Goal: Use online tool/utility: Use online tool/utility

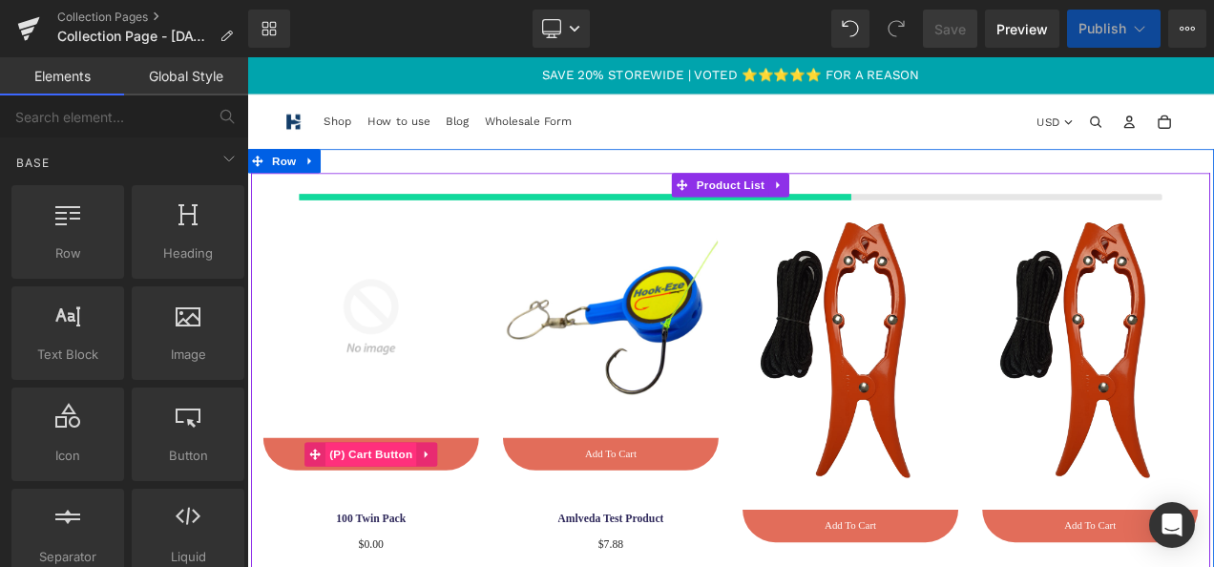
click at [411, 531] on span "(P) Cart Button" at bounding box center [395, 531] width 109 height 29
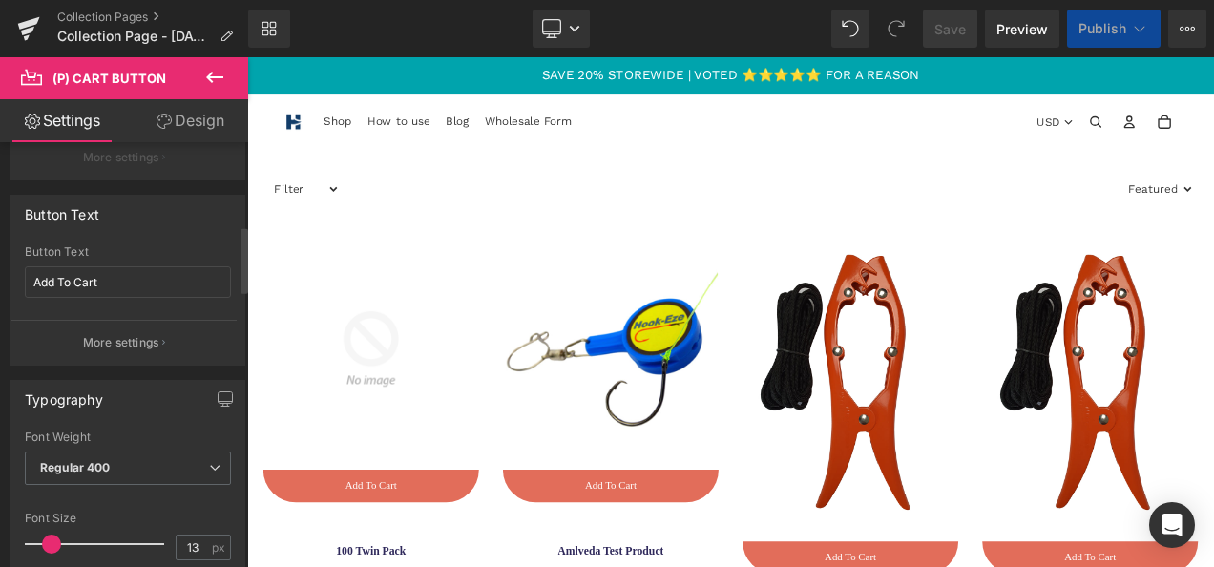
scroll to position [537, 0]
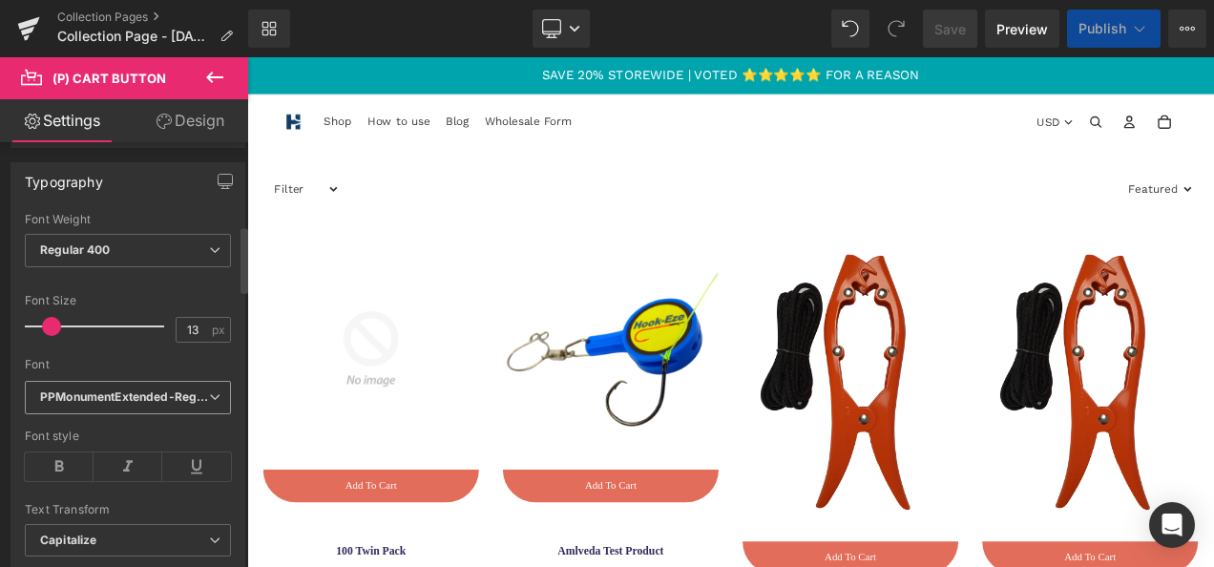
click at [150, 389] on icon "PPMonumentExtended-Regular" at bounding box center [124, 397] width 169 height 16
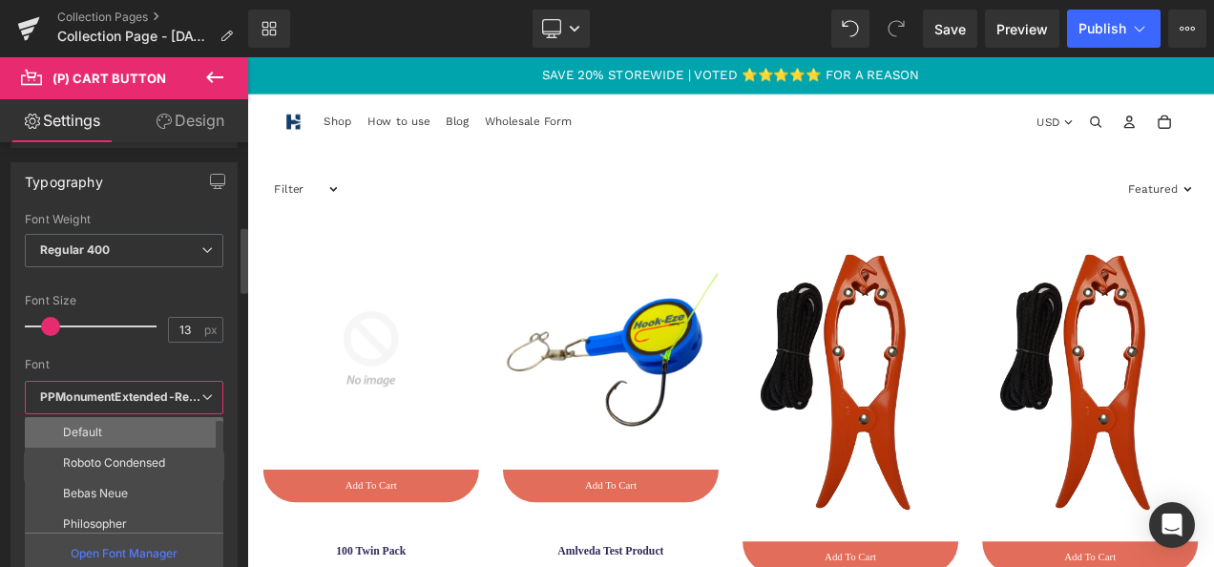
click at [120, 426] on li "Default" at bounding box center [128, 432] width 207 height 31
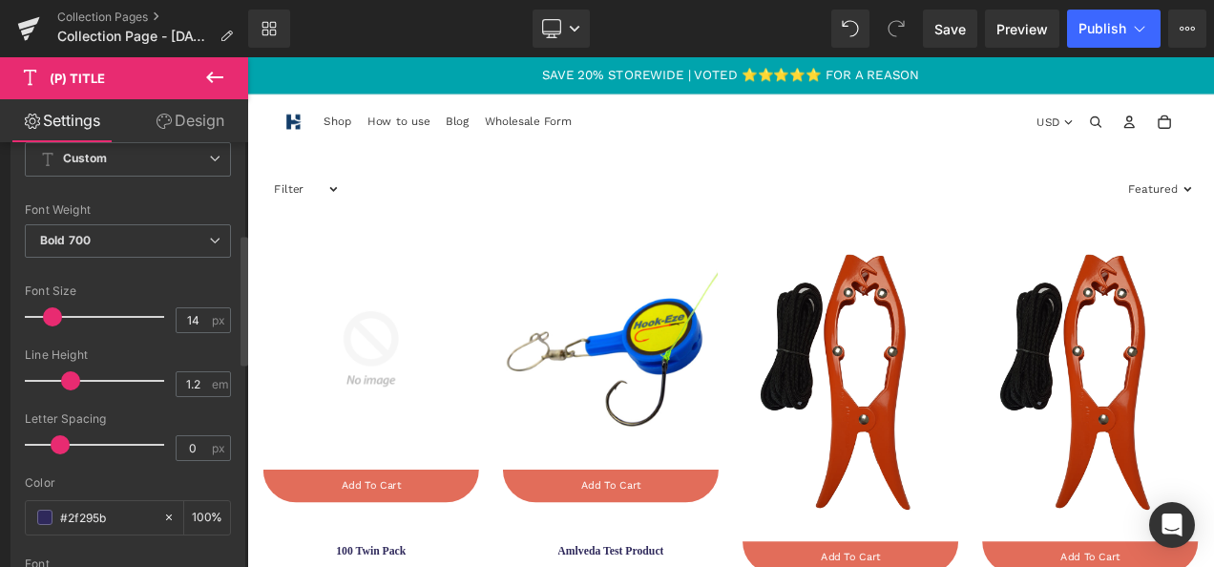
scroll to position [409, 0]
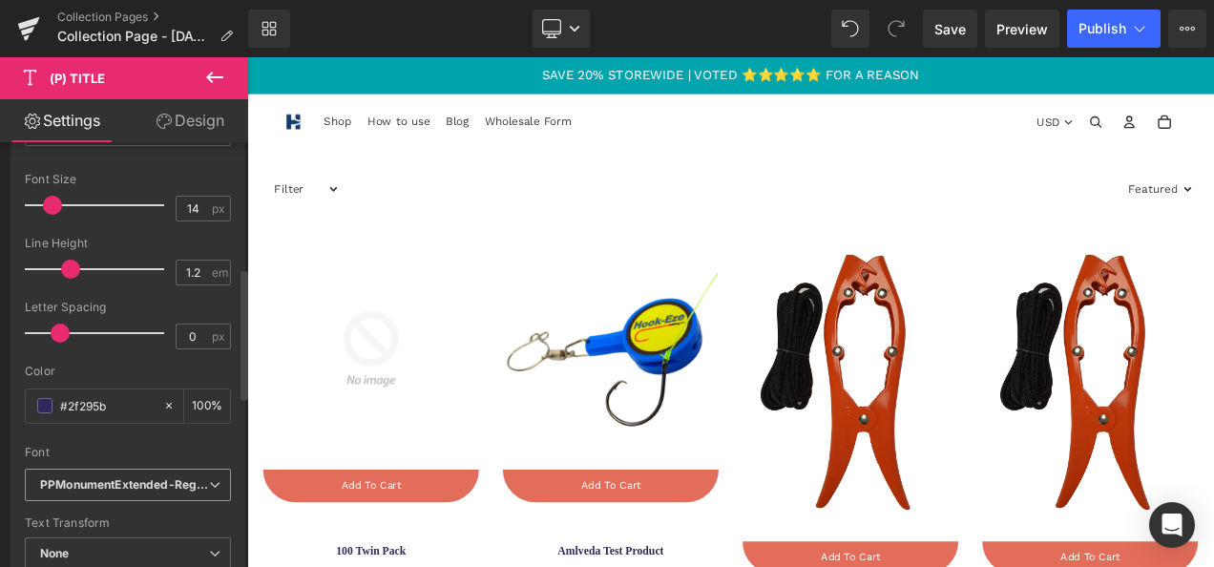
click at [137, 471] on span "PPMonumentExtended-Regular" at bounding box center [128, 485] width 206 height 33
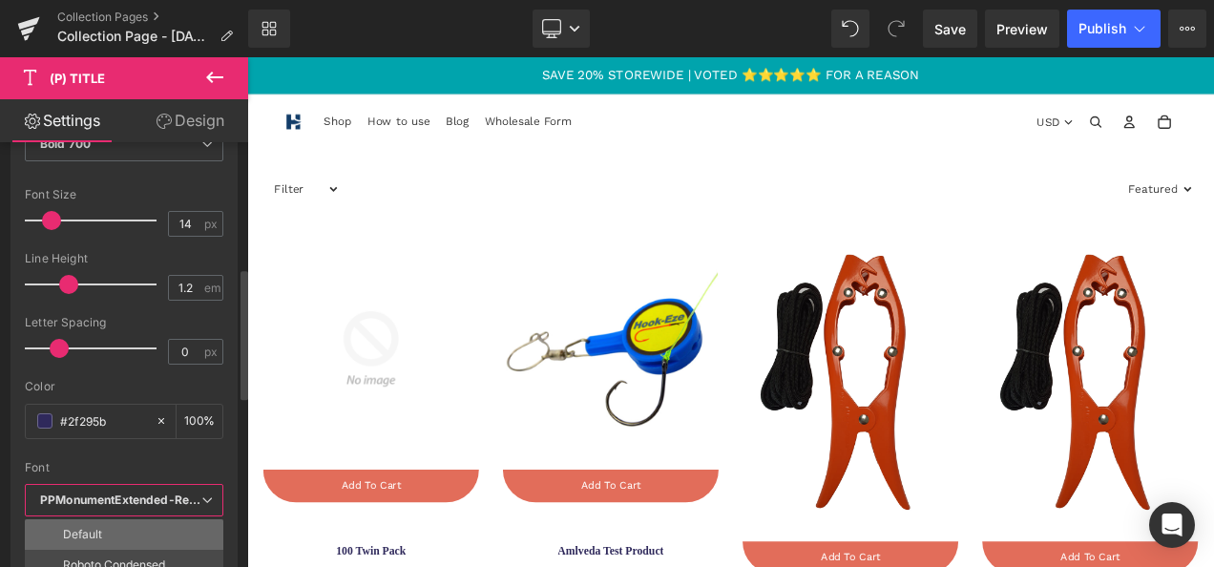
click at [130, 519] on li "Default" at bounding box center [128, 534] width 207 height 31
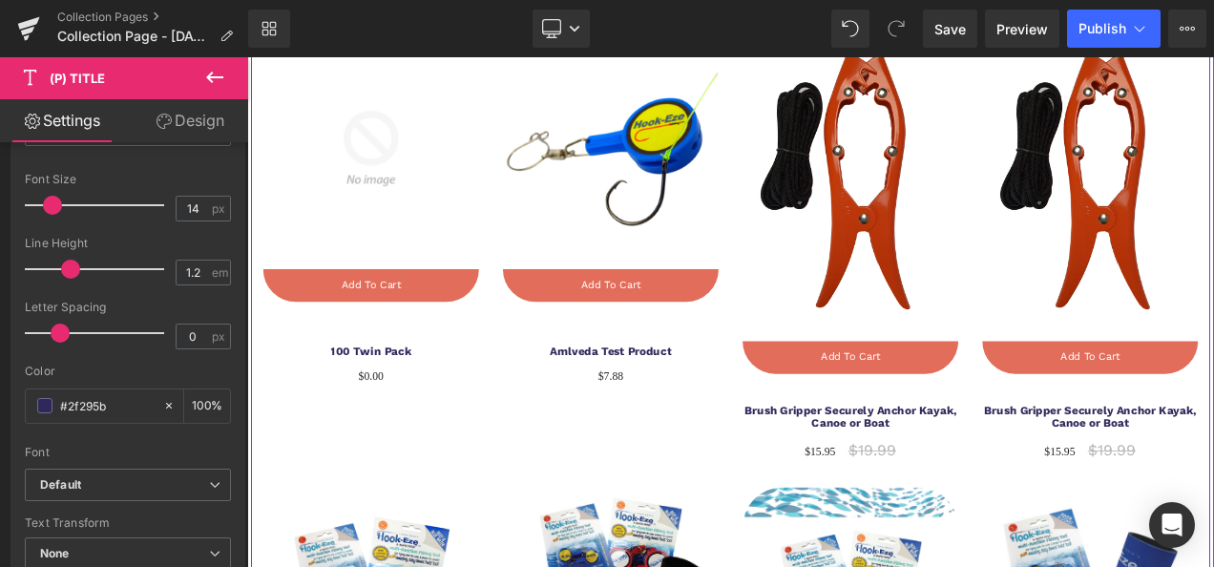
scroll to position [315, 0]
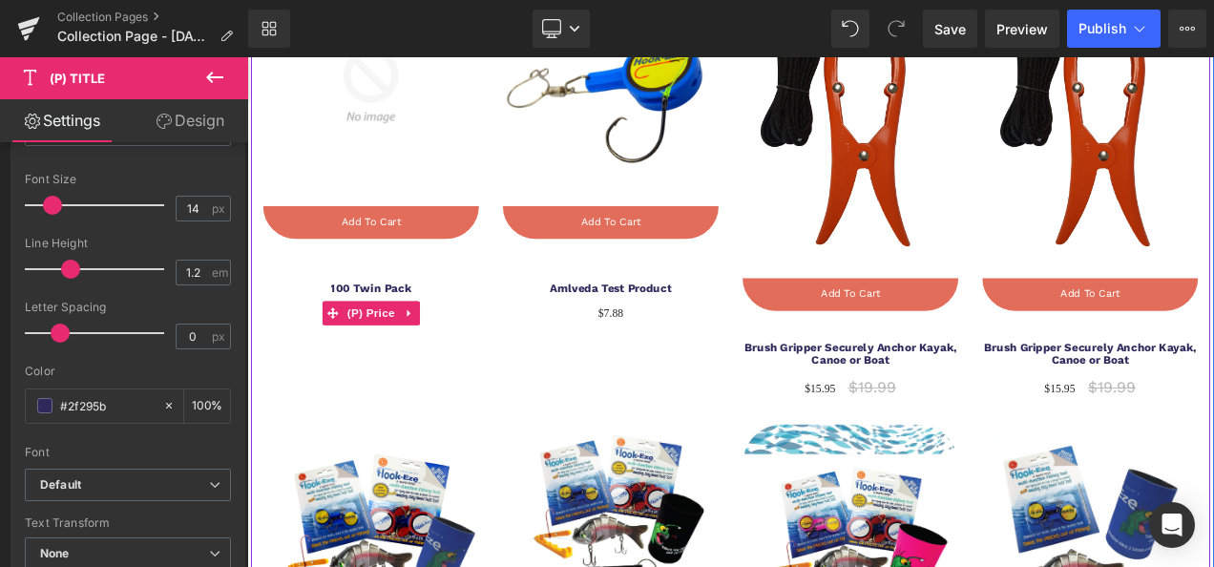
click at [396, 360] on span "(P) Price" at bounding box center [395, 362] width 67 height 29
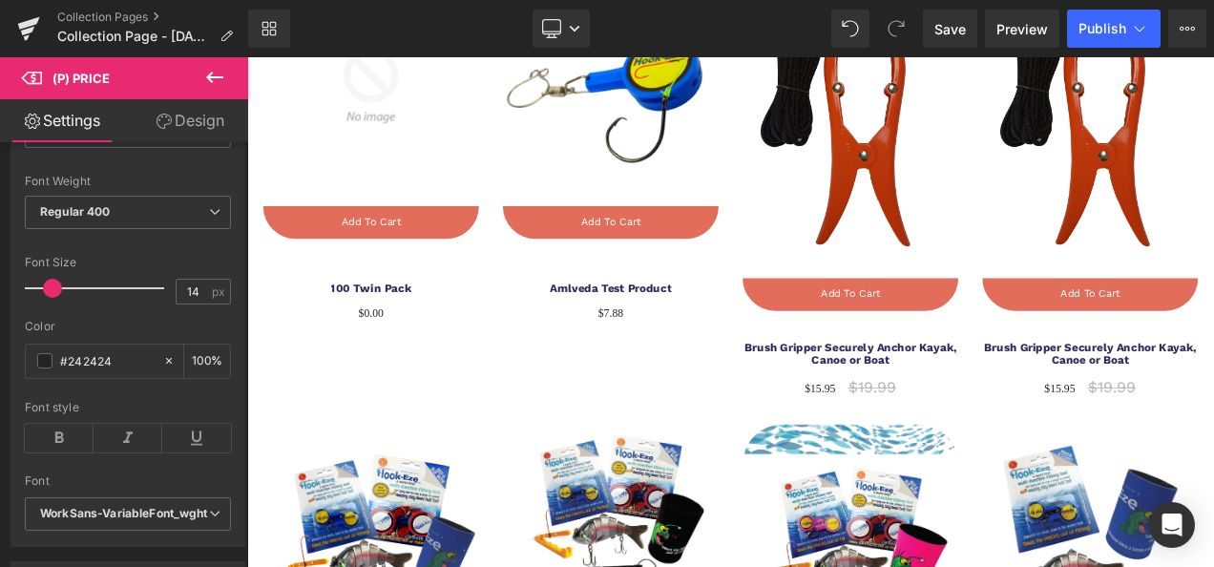
scroll to position [471, 0]
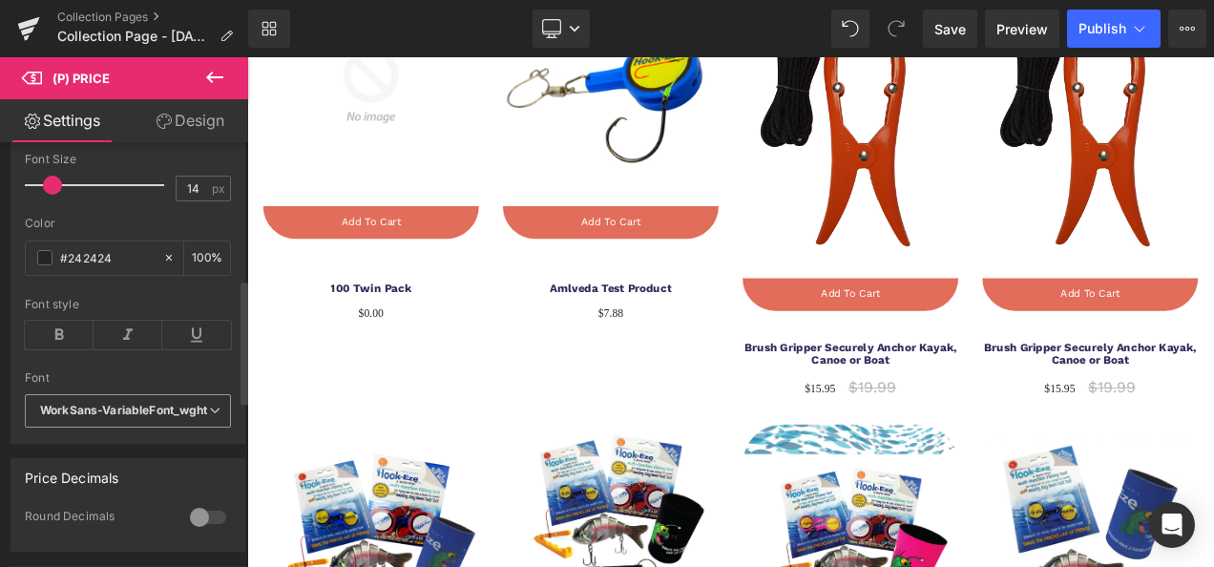
click at [111, 411] on icon "WorkSans-VariableFont_wght" at bounding box center [124, 411] width 168 height 16
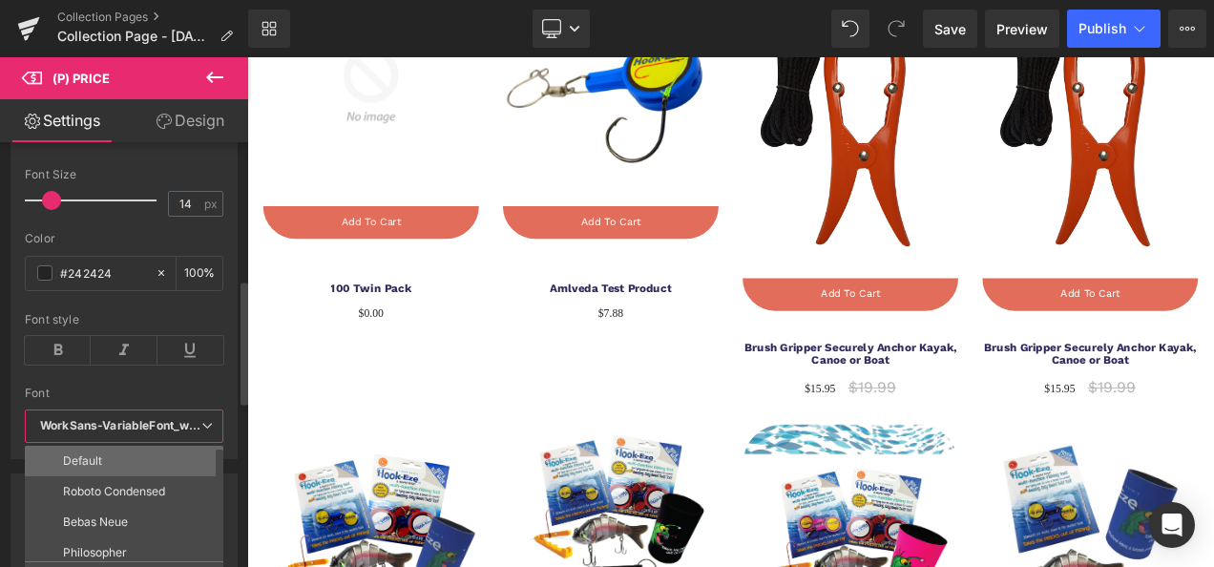
click at [107, 449] on li "Default" at bounding box center [128, 461] width 207 height 31
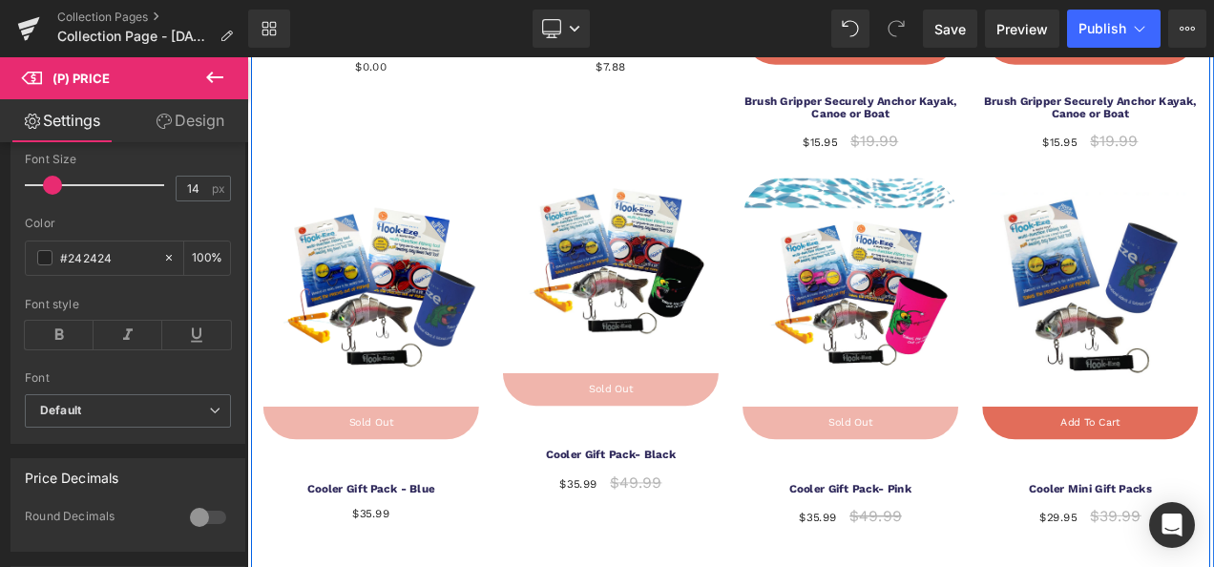
scroll to position [683, 0]
